Goal: Task Accomplishment & Management: Manage account settings

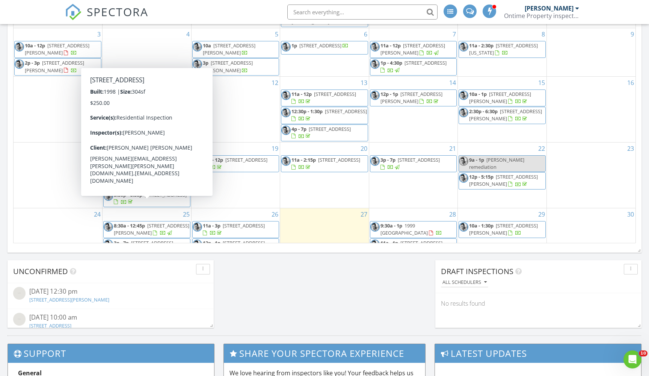
scroll to position [455, 0]
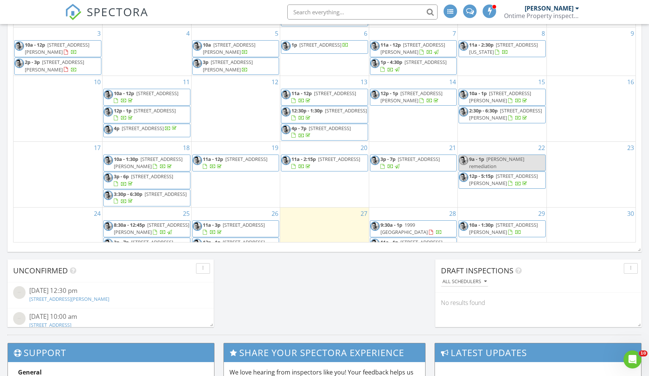
click at [526, 97] on span "310 Evansdale Rd, Lake Mary 32746" at bounding box center [500, 97] width 62 height 14
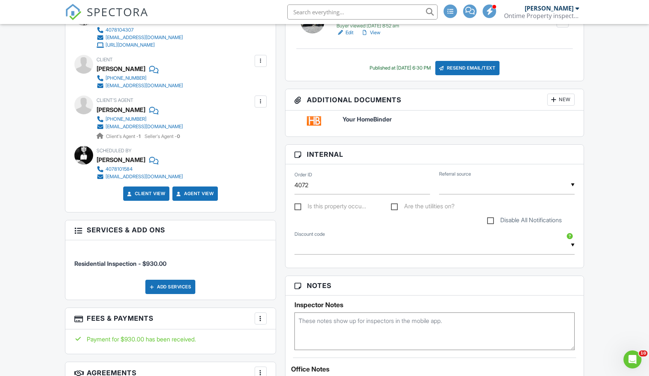
click at [347, 122] on h6 "Your HomeBinder" at bounding box center [459, 119] width 232 height 7
click at [162, 192] on link "Client View" at bounding box center [146, 194] width 40 height 8
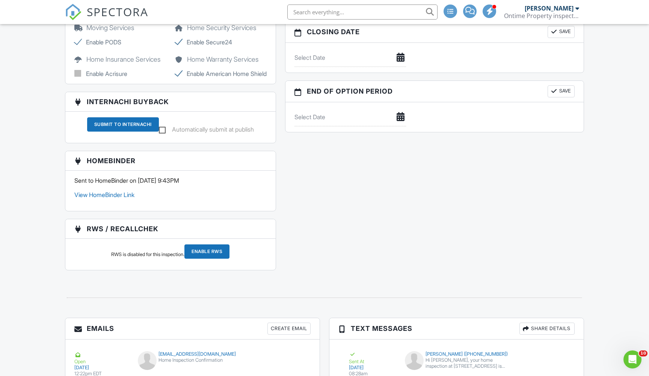
scroll to position [780, 0]
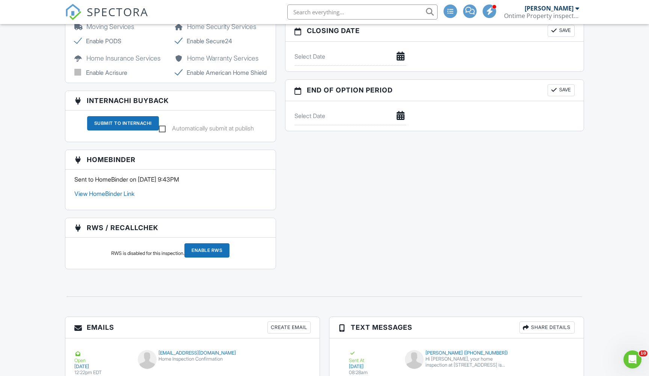
click at [109, 197] on link "View HomeBinder Link" at bounding box center [104, 194] width 60 height 8
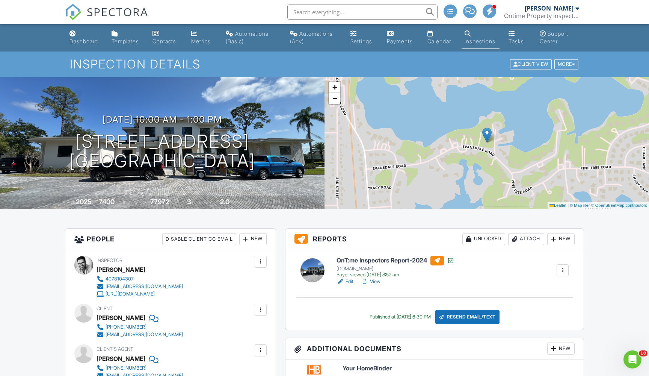
scroll to position [0, 0]
click at [256, 141] on div at bounding box center [257, 140] width 15 height 14
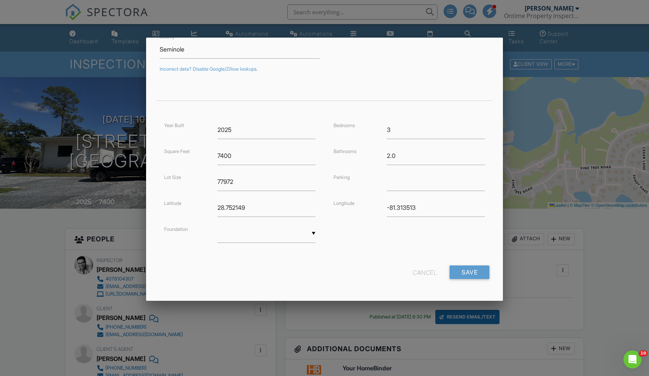
scroll to position [112, 0]
click at [427, 275] on div "Cancel" at bounding box center [425, 273] width 24 height 14
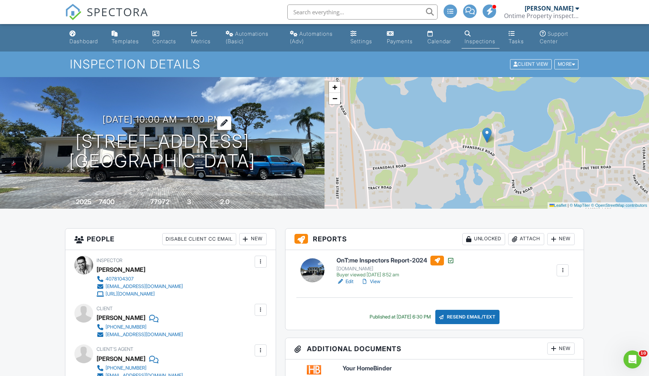
click at [154, 119] on h3 "08/15/2025 10:00 am - 1:00 pm" at bounding box center [163, 119] width 120 height 10
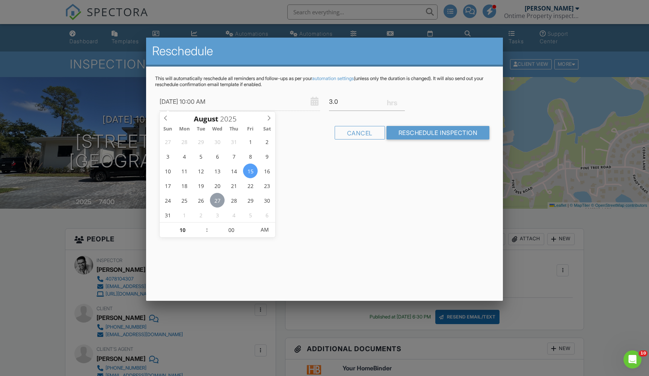
type input "[DATE] 10:00 AM"
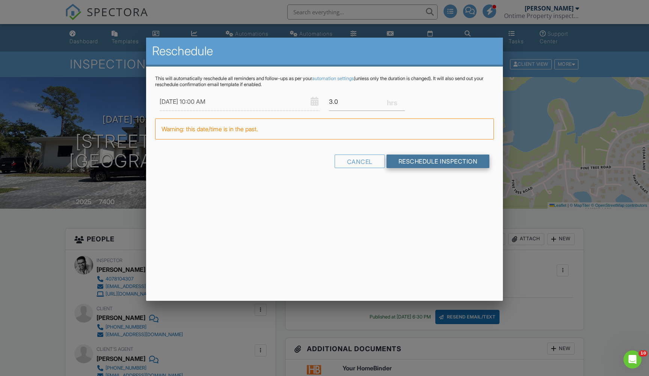
click at [422, 162] on input "Reschedule Inspection" at bounding box center [438, 161] width 103 height 14
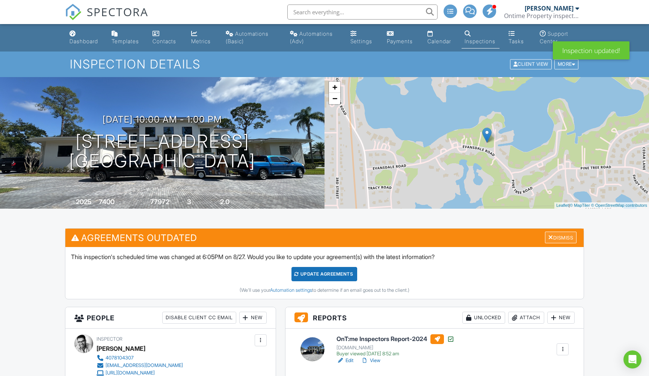
click at [555, 236] on div "Dismiss" at bounding box center [561, 237] width 32 height 12
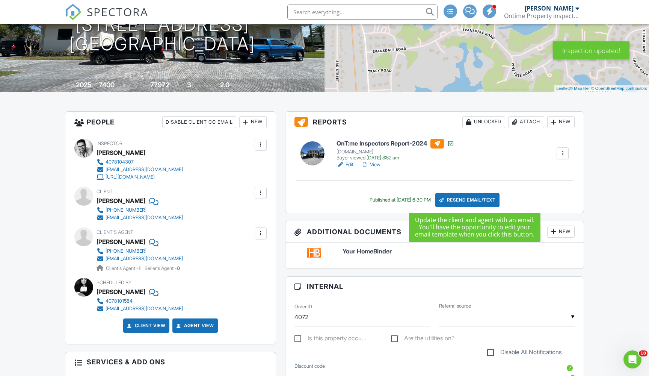
scroll to position [92, 0]
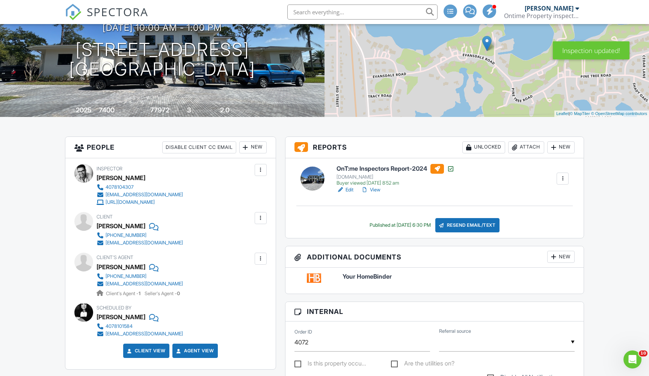
click at [465, 223] on div "Resend Email/Text" at bounding box center [468, 225] width 65 height 14
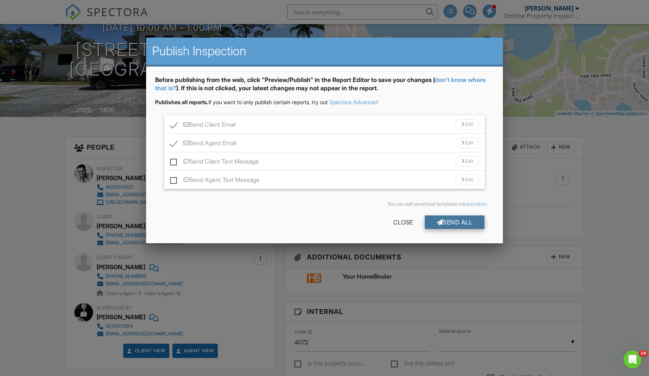
click at [455, 220] on div "Send All" at bounding box center [455, 222] width 60 height 14
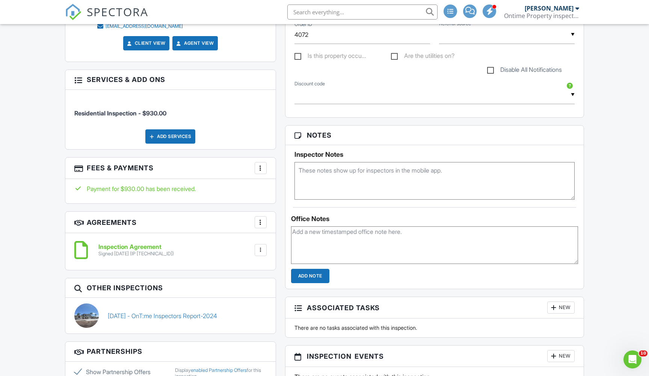
scroll to position [349, 0]
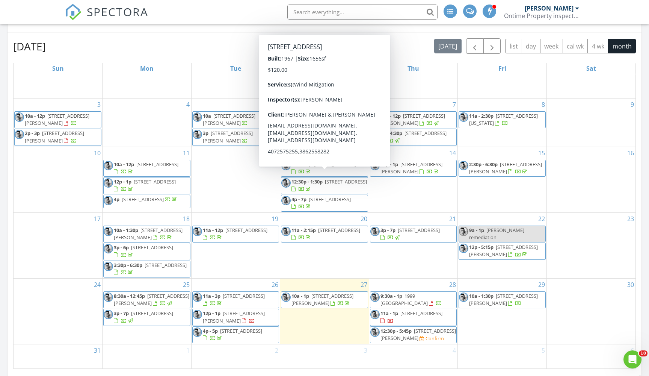
scroll to position [65, 0]
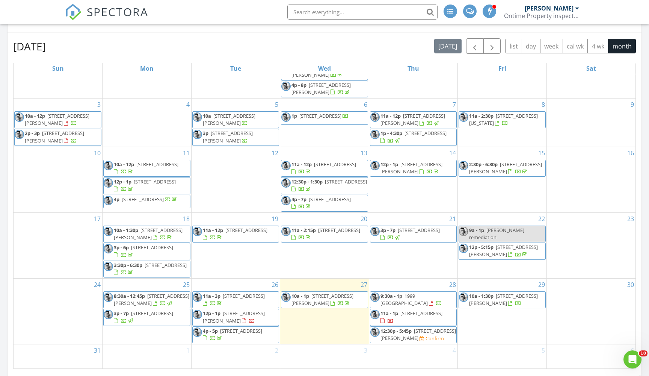
click at [287, 44] on div "August 2025 today list day week cal wk 4 wk month" at bounding box center [324, 45] width 623 height 15
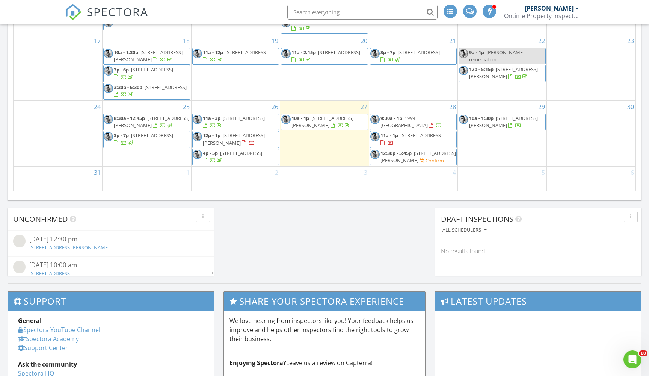
click at [181, 144] on span "3p - 7p 10009 N 53rd St, Temple Terrace 33617" at bounding box center [147, 139] width 86 height 15
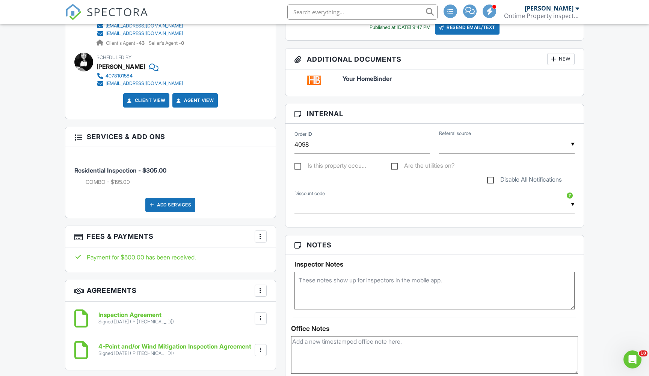
scroll to position [352, 0]
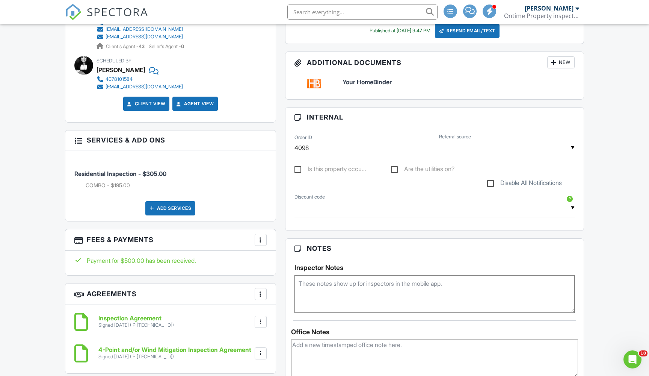
click at [371, 82] on h6 "Your HomeBinder" at bounding box center [459, 82] width 232 height 7
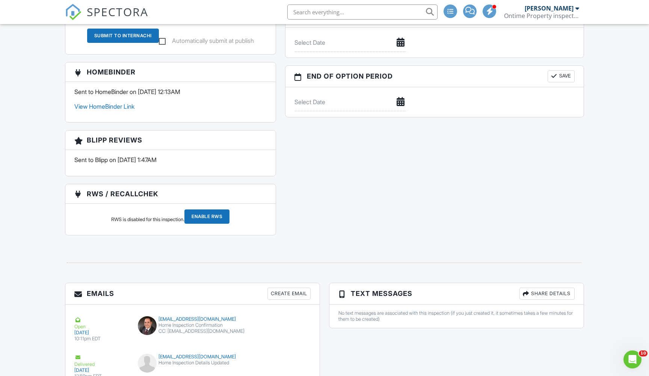
scroll to position [860, 0]
click at [114, 110] on link "View HomeBinder Link" at bounding box center [104, 107] width 60 height 8
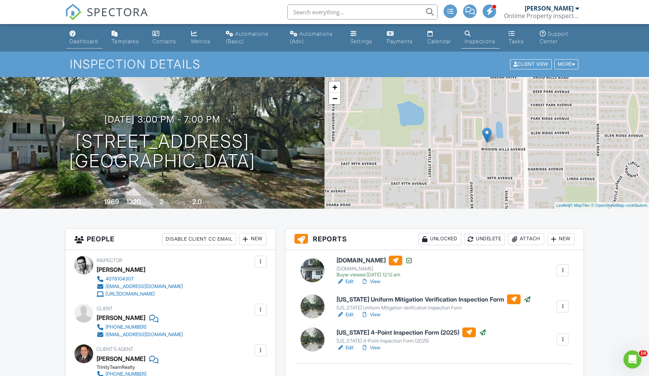
scroll to position [0, 0]
click at [89, 41] on div "Dashboard" at bounding box center [84, 41] width 29 height 6
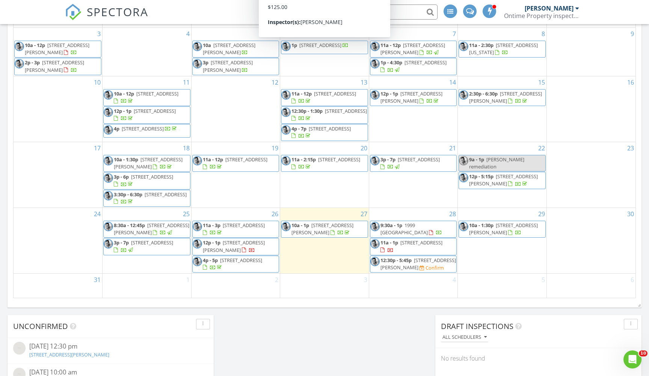
scroll to position [400, 0]
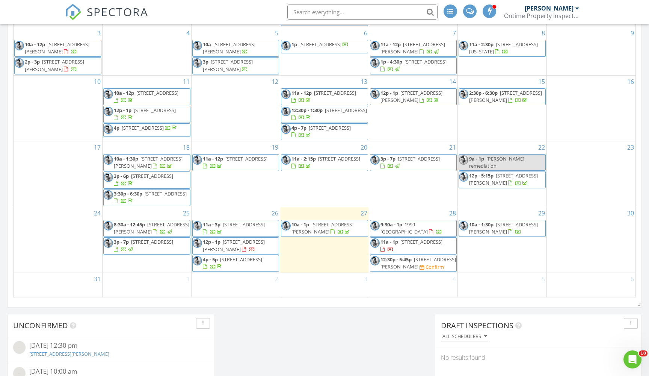
click at [177, 248] on span "3p - 7p 10009 N 53rd St, Temple Terrace 33617" at bounding box center [147, 245] width 86 height 15
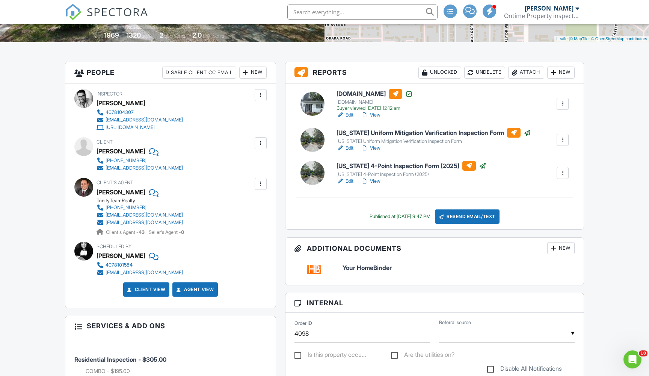
scroll to position [146, 0]
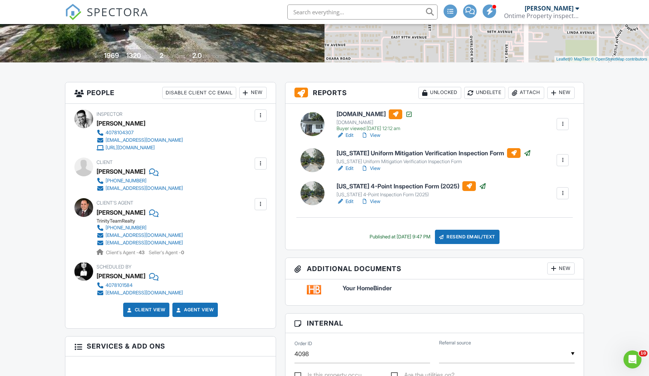
click at [527, 92] on div "Attach" at bounding box center [526, 93] width 36 height 12
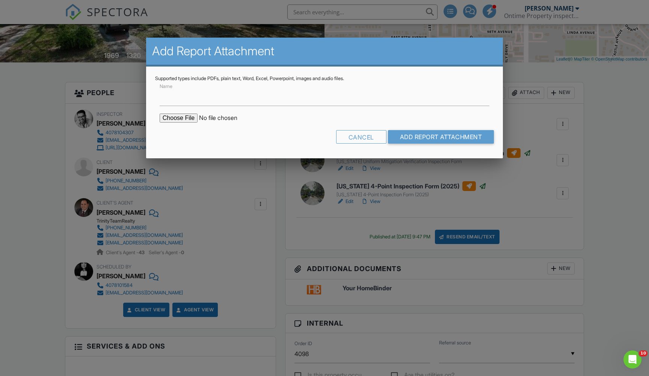
click at [183, 118] on input "file" at bounding box center [224, 117] width 128 height 9
type input "C:\fakepath\BuildFaxReport_20250826082545488232-968CD5-765728089-2.pdf"
click at [452, 134] on input "Add Report Attachment" at bounding box center [441, 137] width 106 height 14
